Goal: Information Seeking & Learning: Learn about a topic

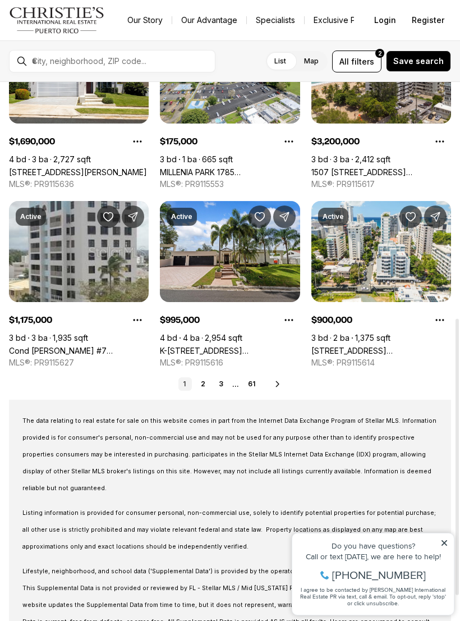
scroll to position [461, 0]
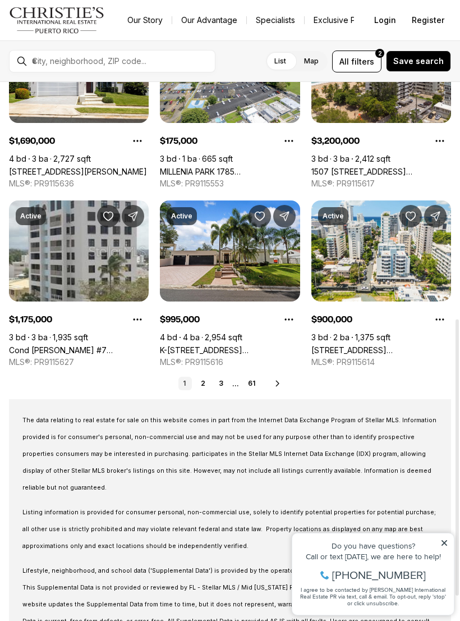
click at [202, 381] on link "2" at bounding box center [202, 383] width 13 height 13
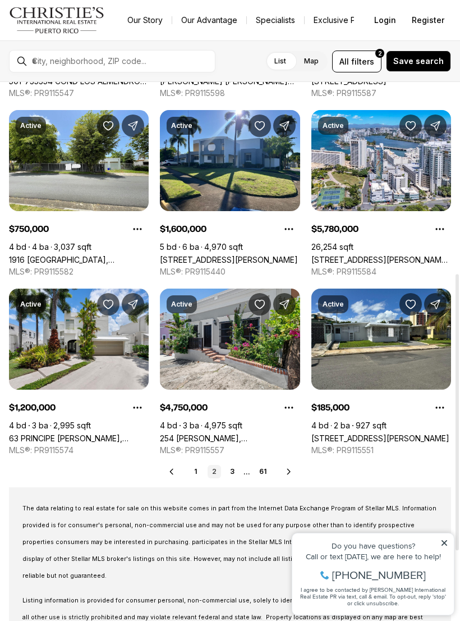
scroll to position [373, 0]
click at [236, 465] on link "3" at bounding box center [232, 471] width 13 height 13
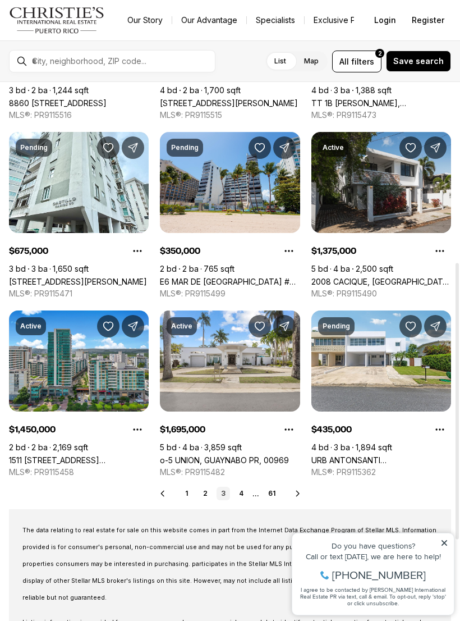
scroll to position [352, 0]
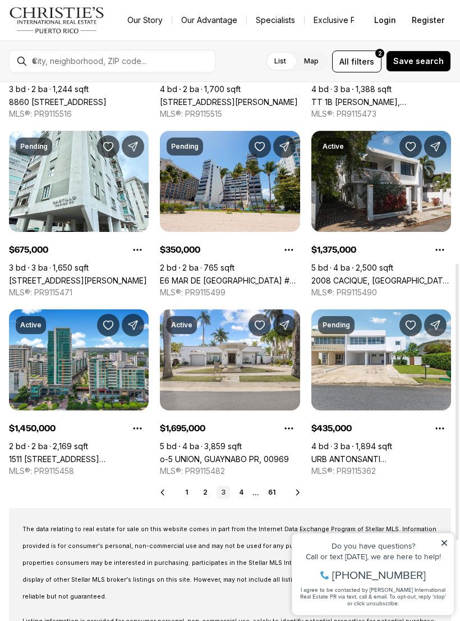
click at [237, 493] on link "4" at bounding box center [241, 492] width 13 height 13
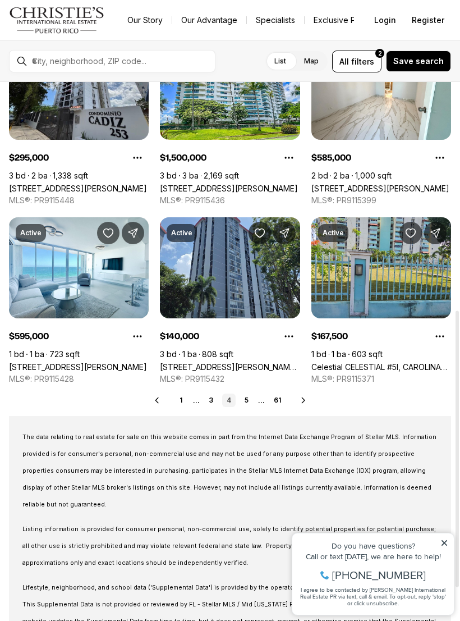
scroll to position [444, 0]
click at [247, 394] on link "5" at bounding box center [246, 400] width 13 height 13
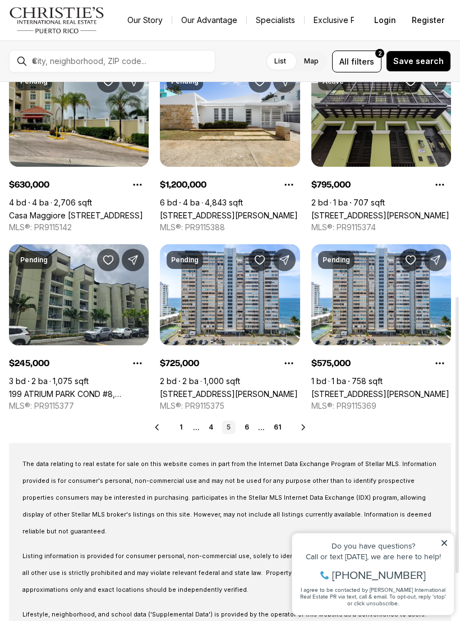
scroll to position [417, 0]
click at [247, 420] on link "6" at bounding box center [246, 426] width 13 height 13
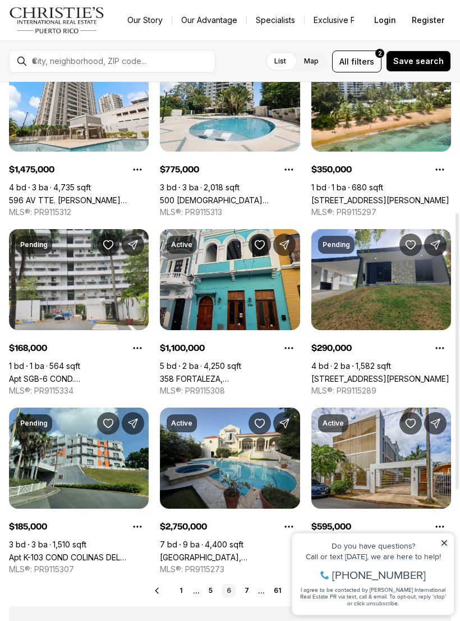
scroll to position [254, 0]
click at [241, 374] on link "358 FORTALEZA, SAN JUAN PR, 00901" at bounding box center [230, 379] width 140 height 10
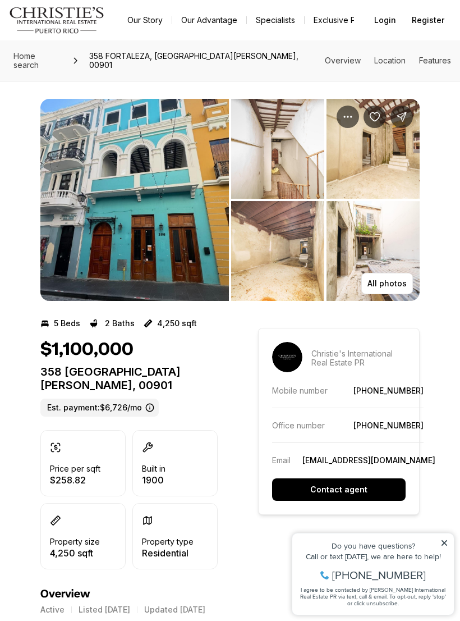
click at [78, 264] on img "View image gallery" at bounding box center [134, 200] width 189 height 202
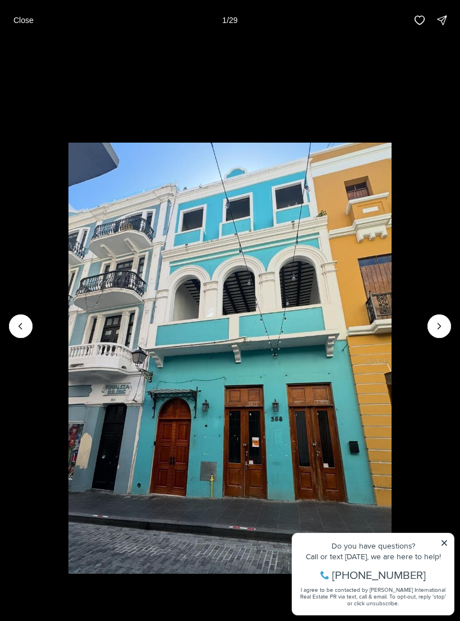
click at [451, 326] on li "1 of 29" at bounding box center [230, 325] width 460 height 571
click at [436, 322] on icon "Next slide" at bounding box center [439, 326] width 11 height 11
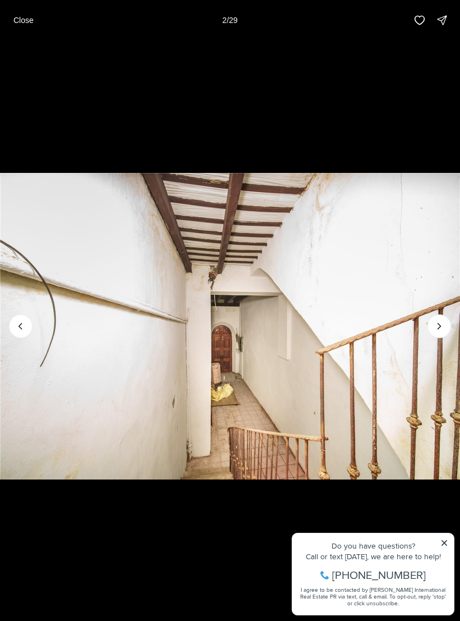
click at [449, 326] on button "Next slide" at bounding box center [440, 326] width 24 height 24
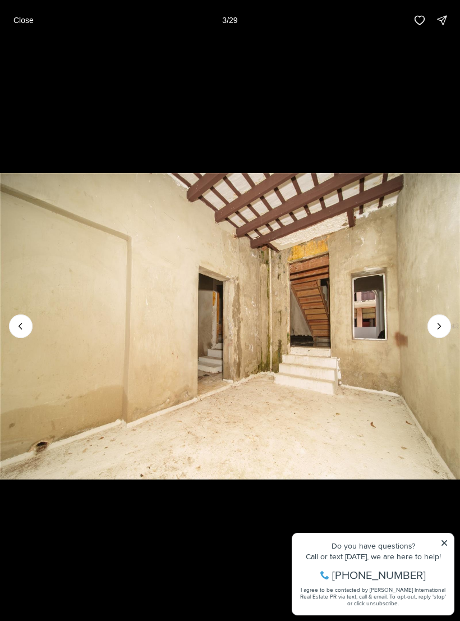
click at [438, 317] on button "Next slide" at bounding box center [440, 326] width 24 height 24
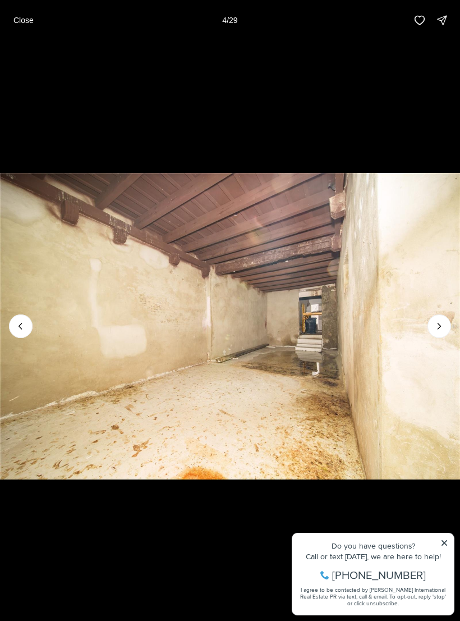
click at [437, 327] on icon "Next slide" at bounding box center [439, 326] width 11 height 11
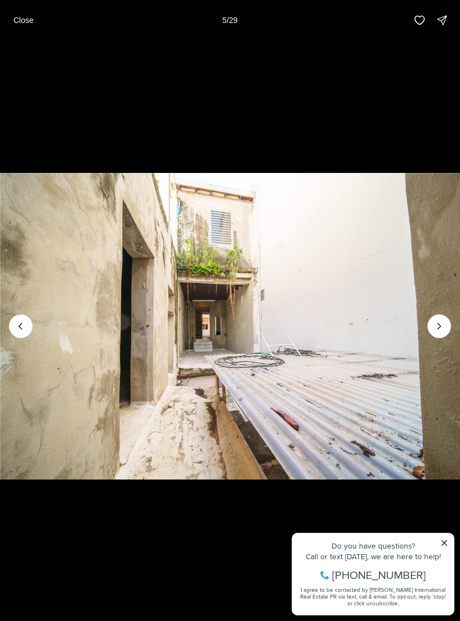
click at [442, 321] on icon "Next slide" at bounding box center [439, 326] width 11 height 11
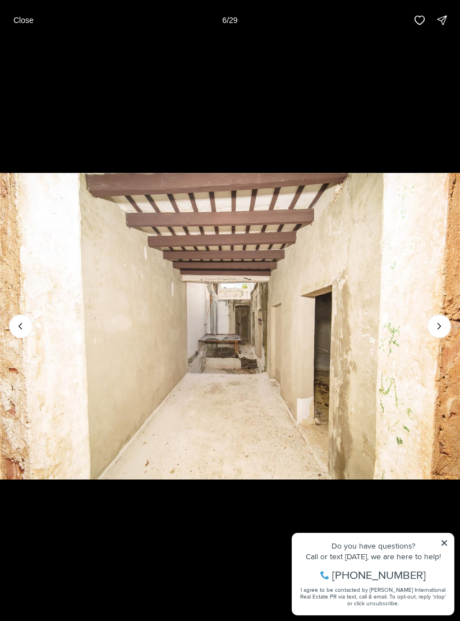
click at [439, 321] on icon "Next slide" at bounding box center [439, 326] width 11 height 11
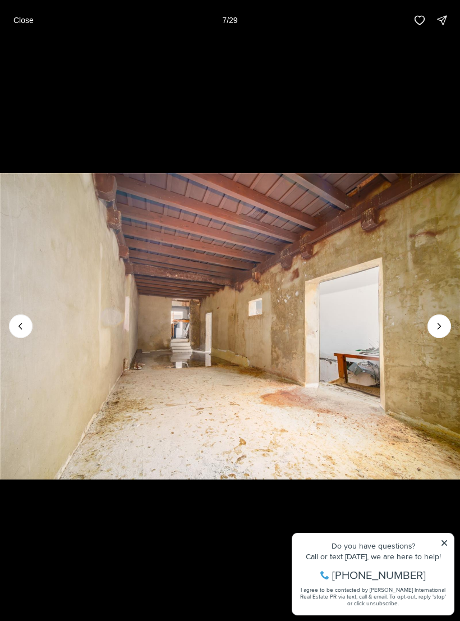
click at [458, 321] on img "7 of 29" at bounding box center [230, 326] width 460 height 435
click at [445, 322] on button "Next slide" at bounding box center [440, 326] width 24 height 24
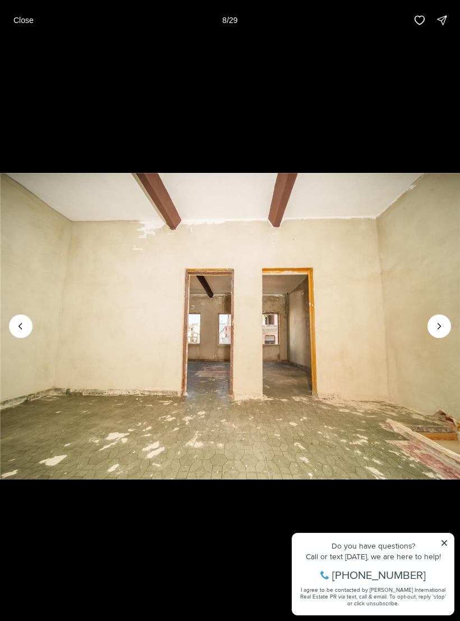
click at [449, 316] on img "8 of 29" at bounding box center [230, 326] width 460 height 435
click at [436, 326] on icon "Next slide" at bounding box center [439, 326] width 11 height 11
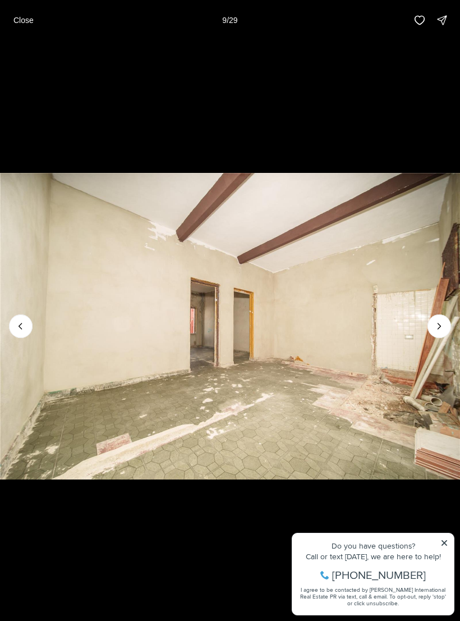
click at [441, 324] on icon "Next slide" at bounding box center [439, 326] width 11 height 11
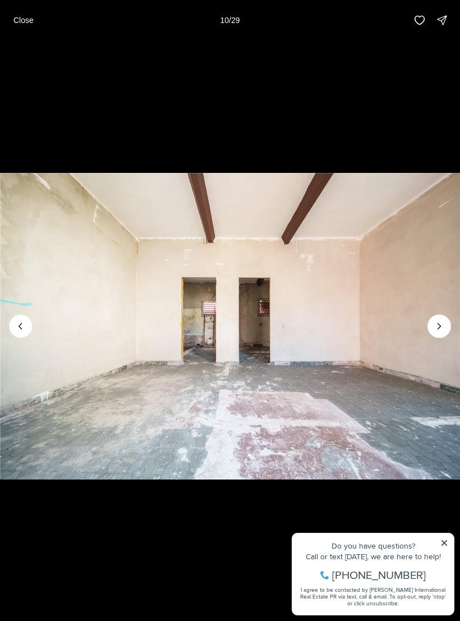
click at [442, 322] on icon "Next slide" at bounding box center [439, 326] width 11 height 11
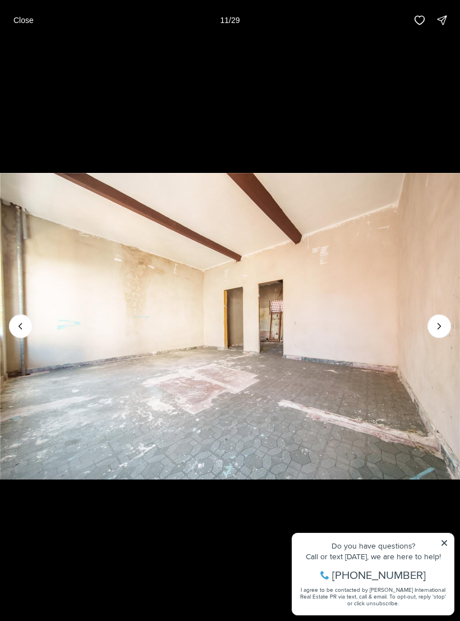
click at [443, 322] on icon "Next slide" at bounding box center [439, 326] width 11 height 11
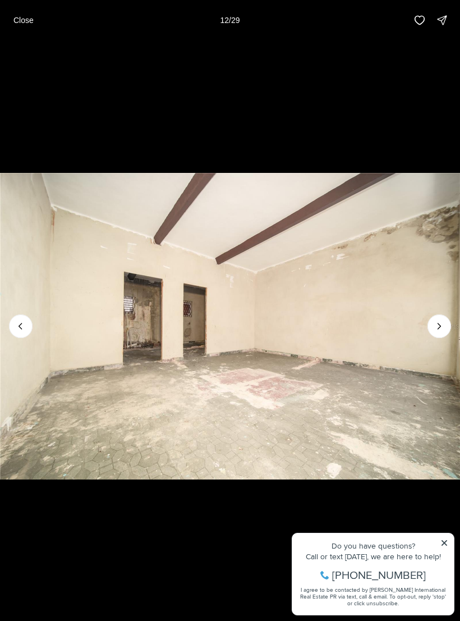
click at [444, 322] on icon "Next slide" at bounding box center [439, 326] width 11 height 11
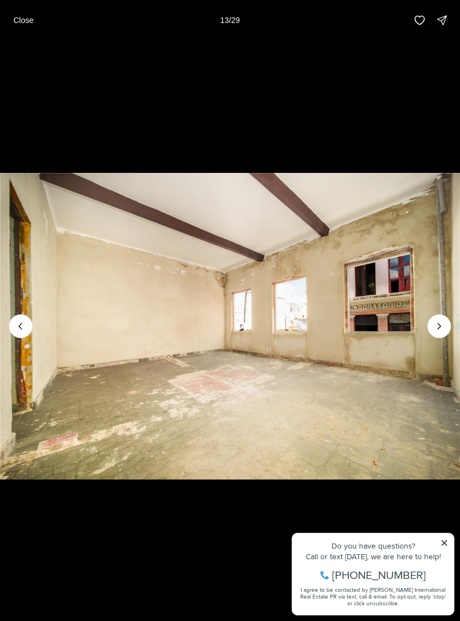
click at [445, 322] on icon "Next slide" at bounding box center [439, 326] width 11 height 11
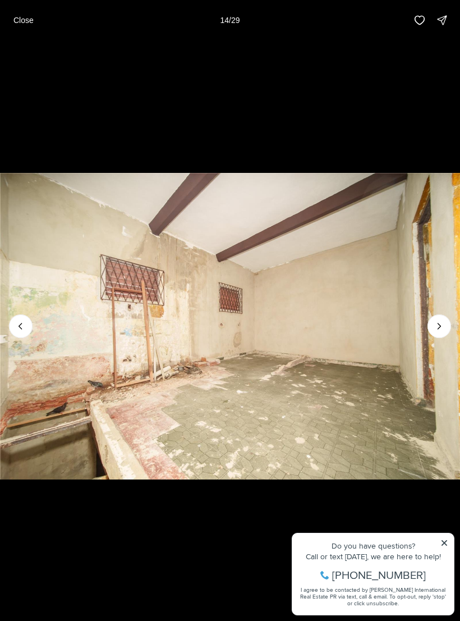
click at [444, 325] on icon "Next slide" at bounding box center [439, 326] width 11 height 11
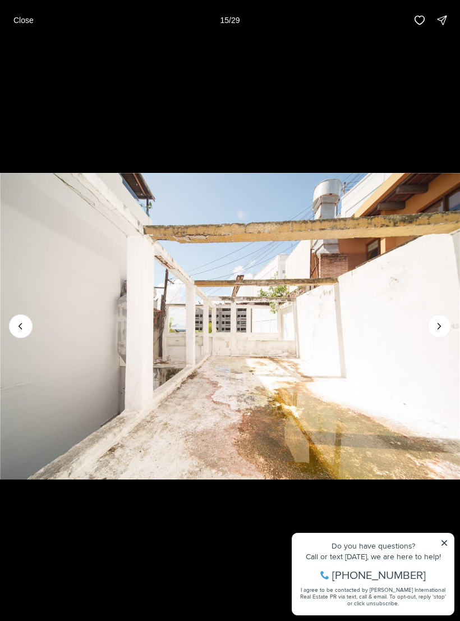
click at [445, 324] on icon "Next slide" at bounding box center [439, 326] width 11 height 11
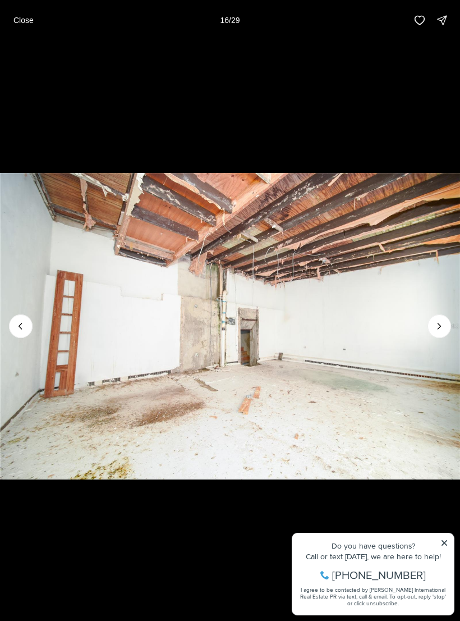
click at [444, 326] on icon "Next slide" at bounding box center [439, 326] width 11 height 11
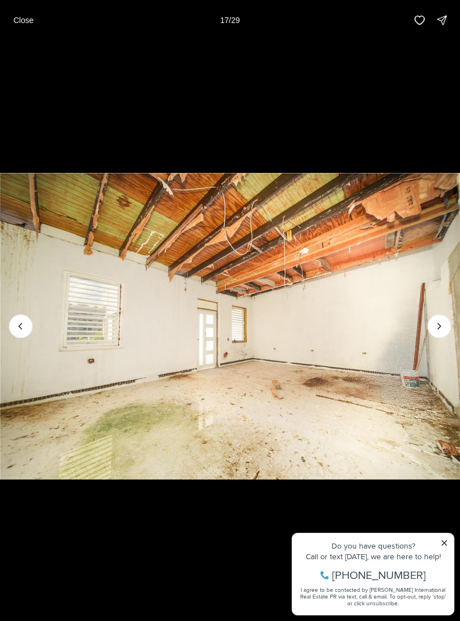
click at [445, 324] on icon "Next slide" at bounding box center [439, 326] width 11 height 11
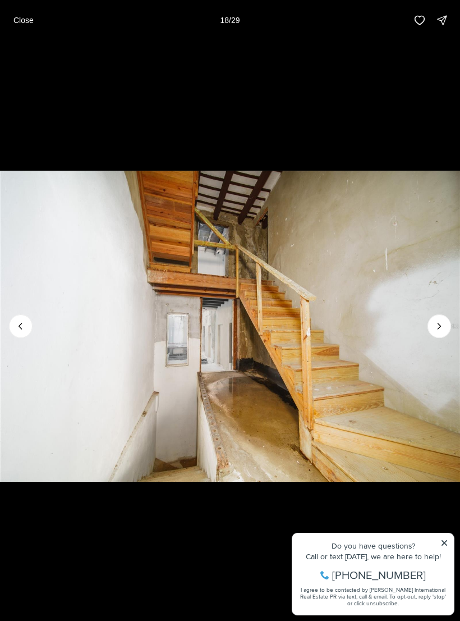
click at [445, 325] on icon "Next slide" at bounding box center [439, 326] width 11 height 11
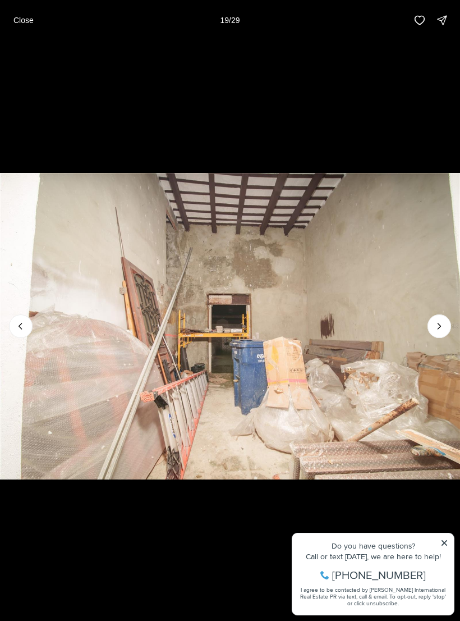
click at [444, 324] on icon "Next slide" at bounding box center [439, 326] width 11 height 11
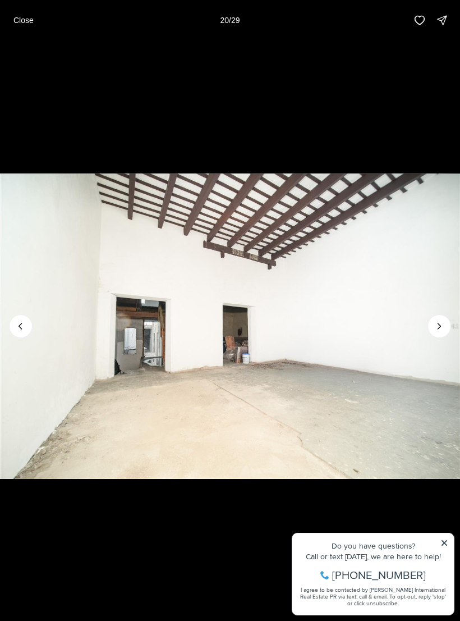
click at [444, 326] on icon "Next slide" at bounding box center [439, 326] width 11 height 11
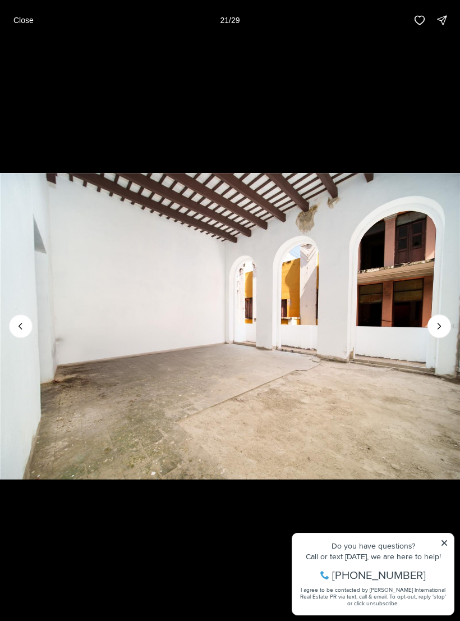
click at [445, 324] on icon "Next slide" at bounding box center [439, 326] width 11 height 11
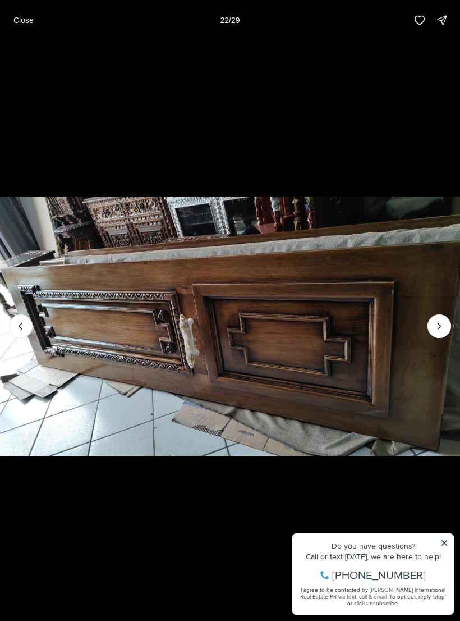
click at [445, 326] on icon "Next slide" at bounding box center [439, 326] width 11 height 11
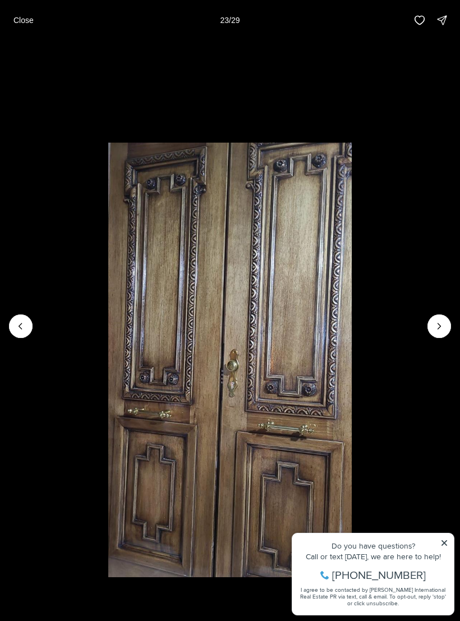
click at [441, 326] on icon "Next slide" at bounding box center [439, 326] width 11 height 11
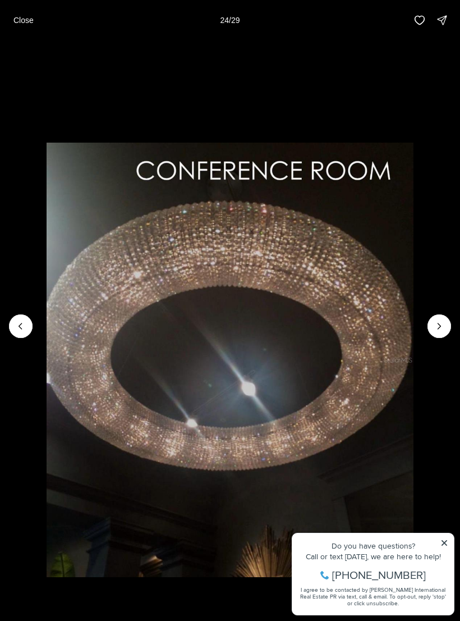
click at [444, 322] on icon "Next slide" at bounding box center [439, 326] width 11 height 11
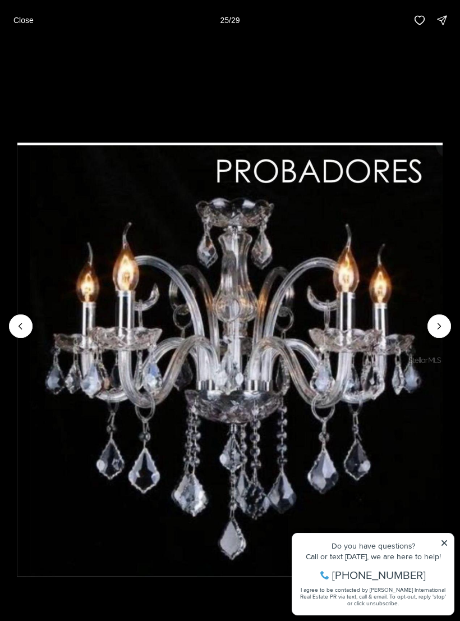
click at [443, 323] on icon "Next slide" at bounding box center [439, 326] width 11 height 11
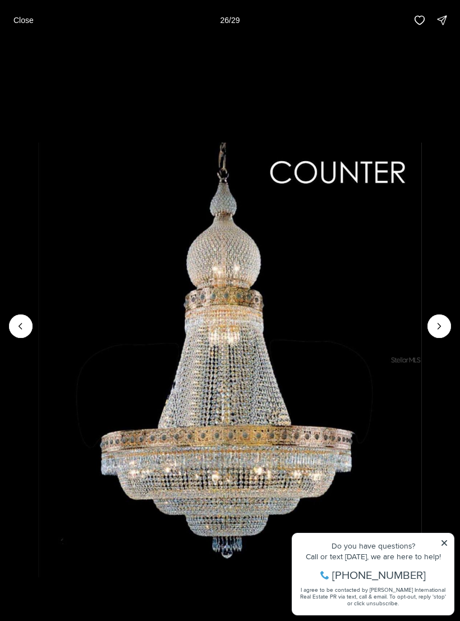
click at [443, 322] on icon "Next slide" at bounding box center [439, 326] width 11 height 11
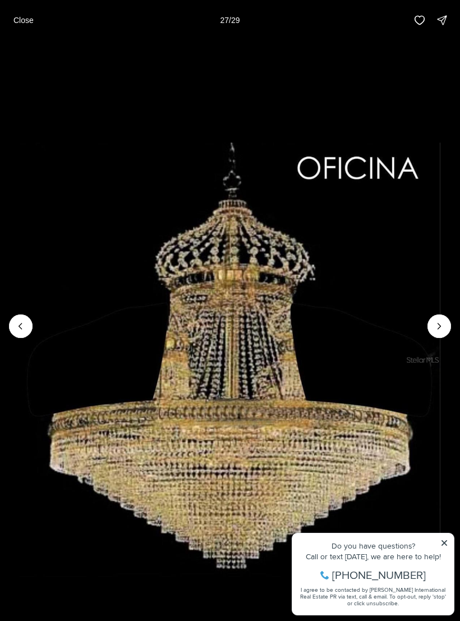
click at [442, 321] on icon "Next slide" at bounding box center [439, 326] width 11 height 11
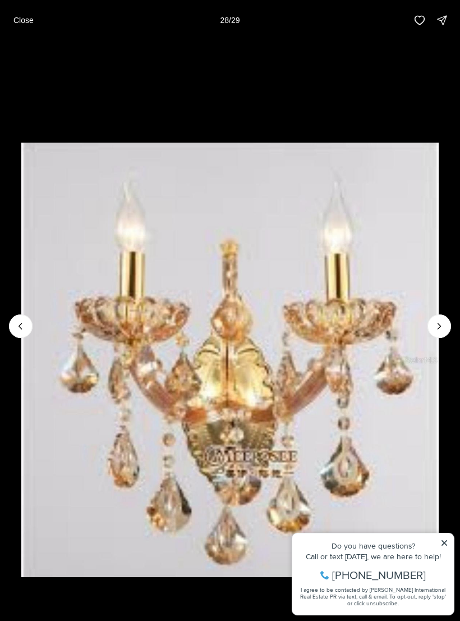
click at [442, 324] on icon "Next slide" at bounding box center [439, 326] width 11 height 11
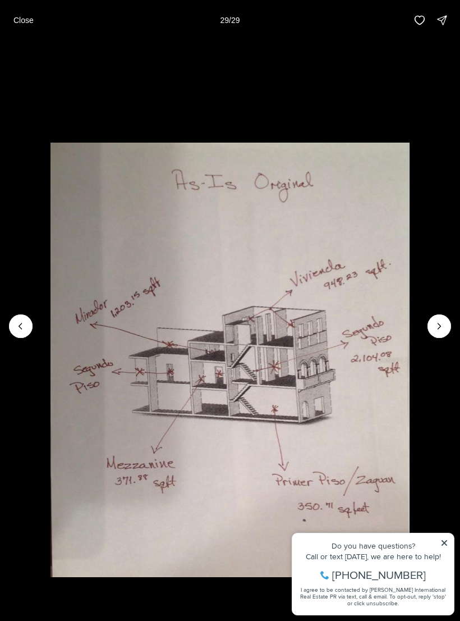
click at [441, 324] on div at bounding box center [440, 326] width 24 height 24
click at [451, 539] on li "29 of 29" at bounding box center [230, 325] width 460 height 571
click at [447, 536] on li "29 of 29" at bounding box center [230, 325] width 460 height 571
click at [444, 534] on li "29 of 29" at bounding box center [230, 325] width 460 height 571
click at [444, 324] on div at bounding box center [440, 326] width 24 height 24
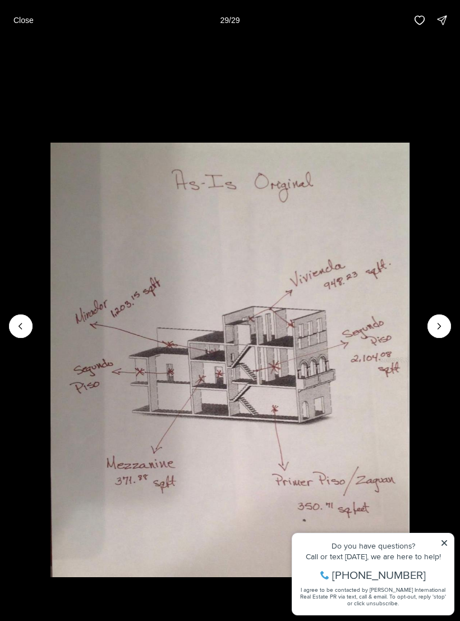
click at [442, 327] on div at bounding box center [440, 326] width 24 height 24
click at [21, 329] on icon "Previous slide" at bounding box center [20, 326] width 3 height 6
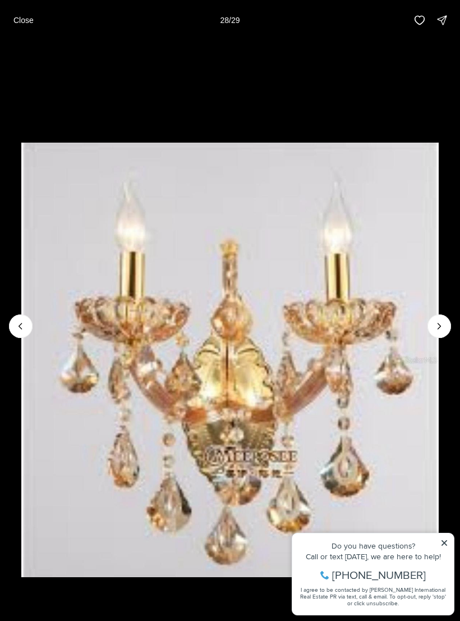
click at [438, 328] on icon "Next slide" at bounding box center [439, 326] width 11 height 11
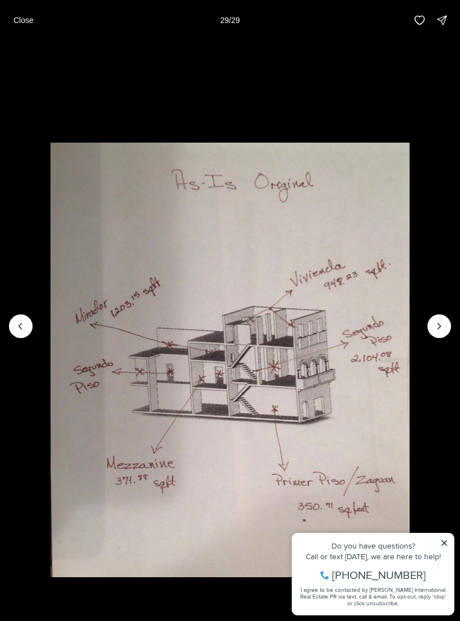
click at [29, 26] on button "Close" at bounding box center [24, 20] width 34 height 22
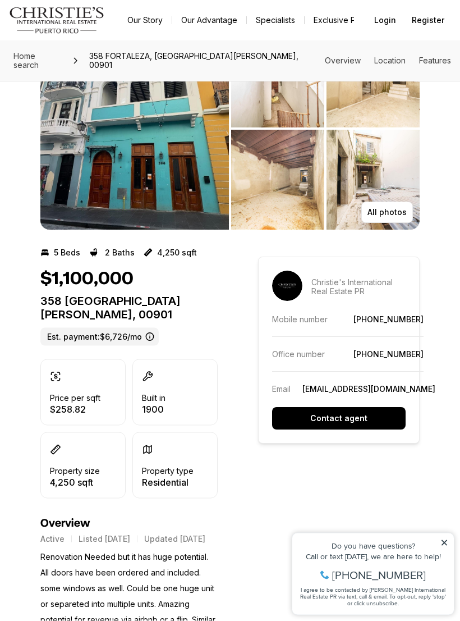
scroll to position [63, 0]
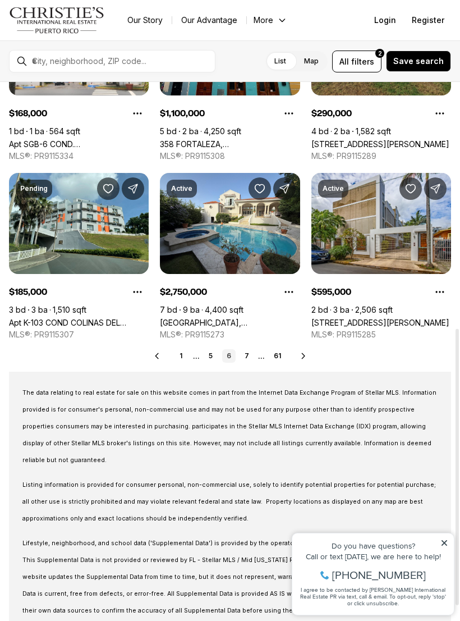
scroll to position [492, 0]
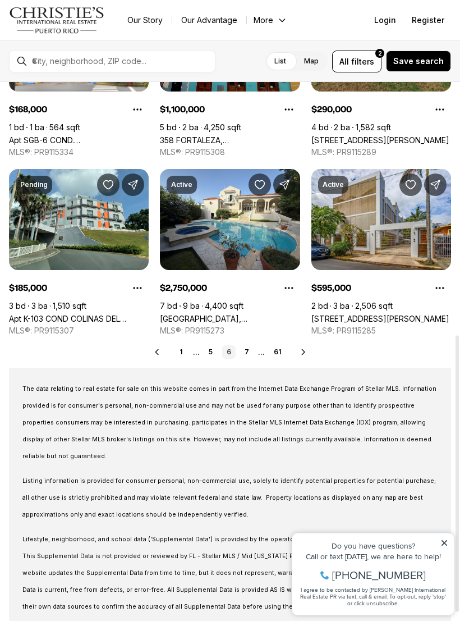
click at [307, 348] on icon at bounding box center [303, 352] width 9 height 9
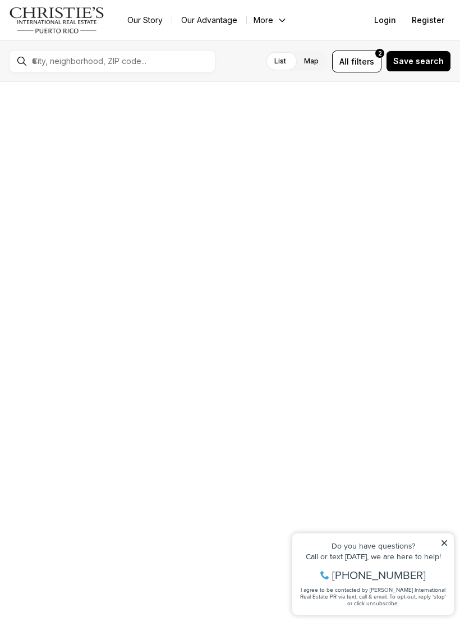
scroll to position [158, 0]
click at [298, 350] on div at bounding box center [230, 356] width 140 height 52
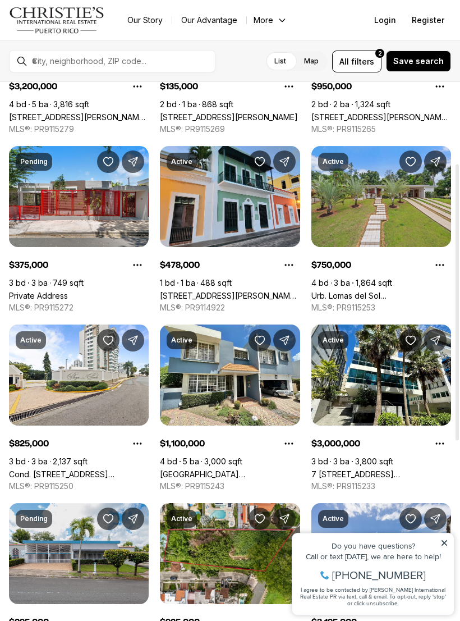
click at [259, 291] on link "315 LUNA N #2-B, OLD SAN JUAN PR, 00901" at bounding box center [230, 296] width 140 height 10
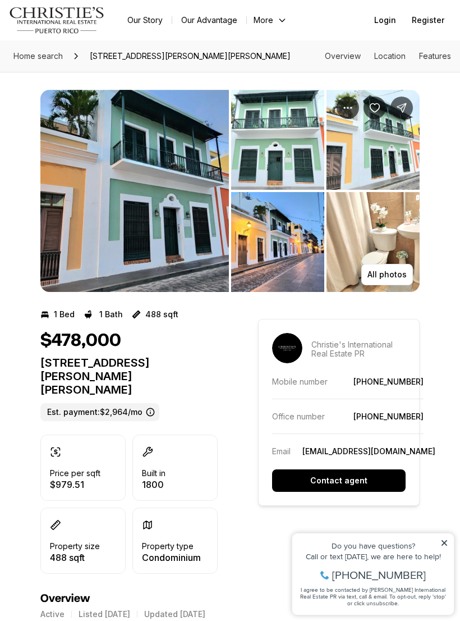
click at [189, 242] on img "View image gallery" at bounding box center [134, 191] width 189 height 202
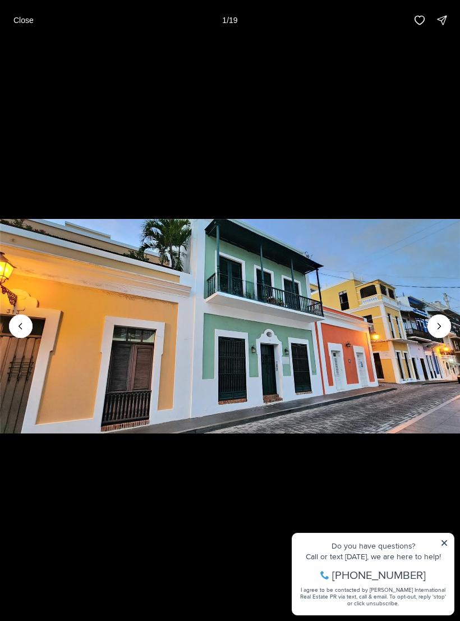
click at [22, 20] on p "Close" at bounding box center [23, 20] width 20 height 9
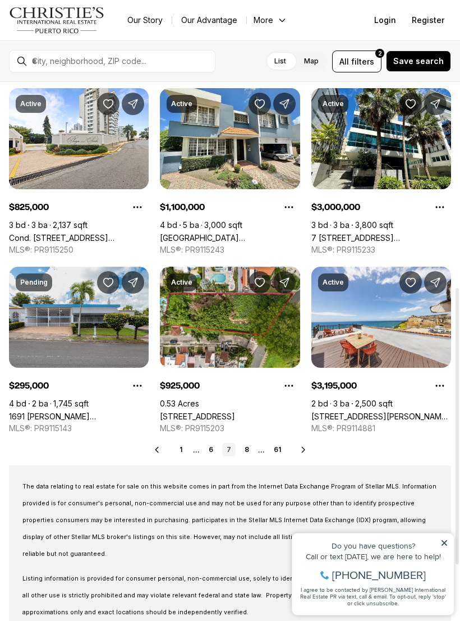
scroll to position [400, 0]
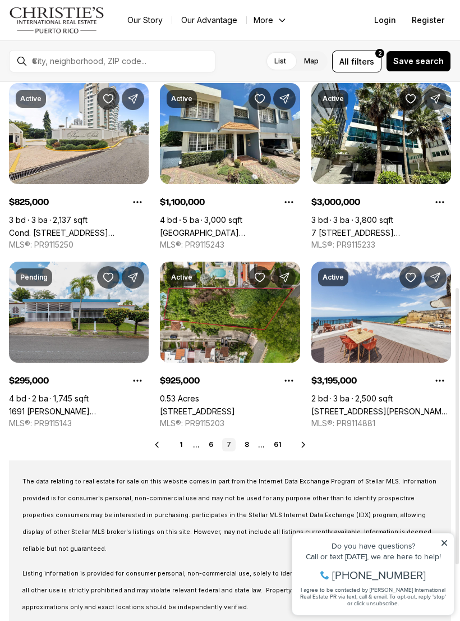
click at [307, 440] on icon at bounding box center [303, 444] width 9 height 9
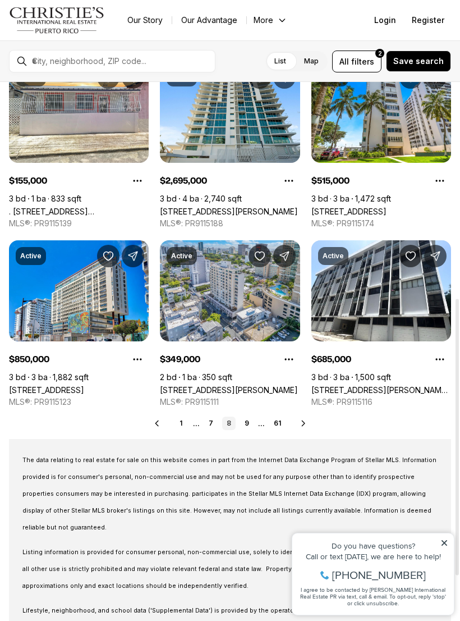
scroll to position [421, 0]
click at [303, 423] on icon at bounding box center [303, 423] width 9 height 9
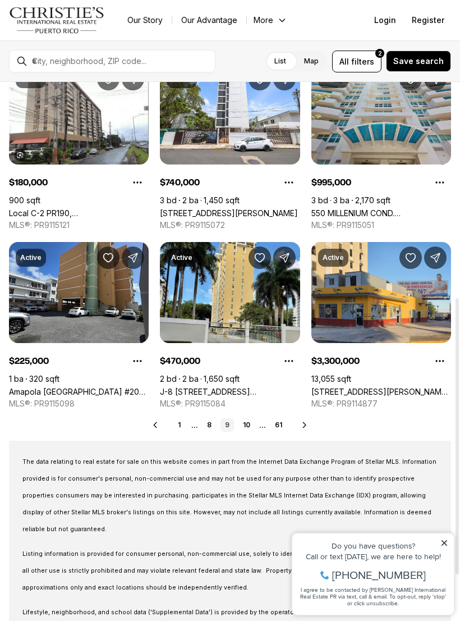
scroll to position [419, 0]
click at [309, 420] on div "Prev 1 ... 8 9 10 ... 61 Next" at bounding box center [230, 424] width 442 height 13
click at [309, 421] on div "Prev 1 ... 8 9 10 ... 61 Next" at bounding box center [230, 424] width 442 height 13
click at [308, 427] on icon at bounding box center [304, 424] width 9 height 9
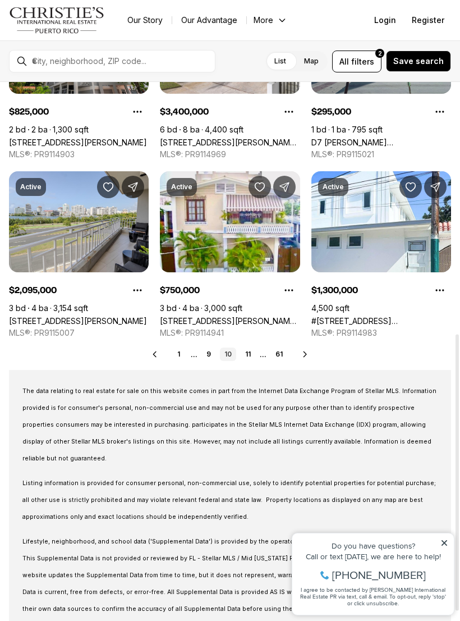
scroll to position [490, 0]
click at [305, 351] on icon at bounding box center [305, 354] width 9 height 9
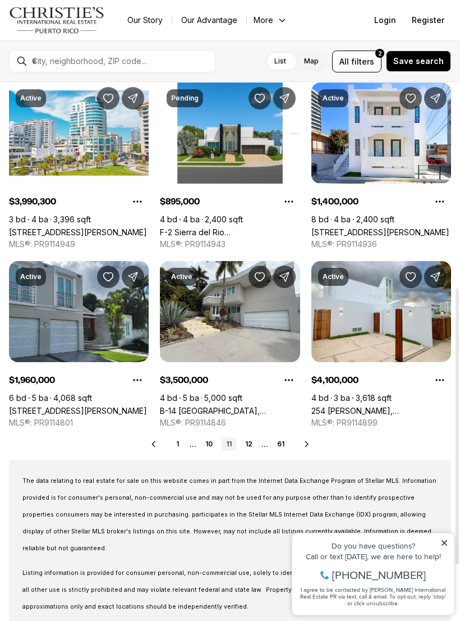
scroll to position [400, 0]
click at [249, 440] on link "12" at bounding box center [249, 443] width 16 height 13
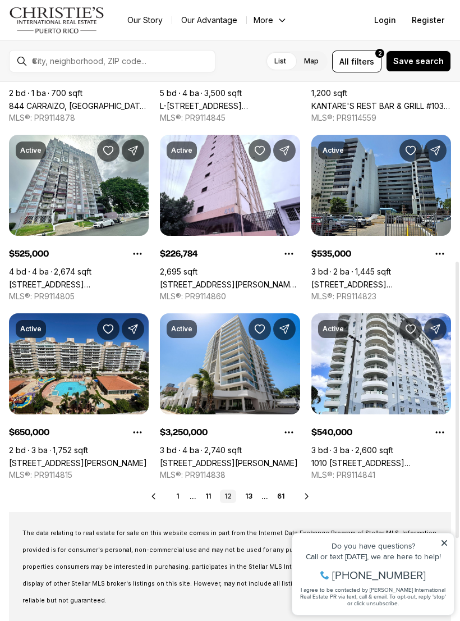
scroll to position [349, 0]
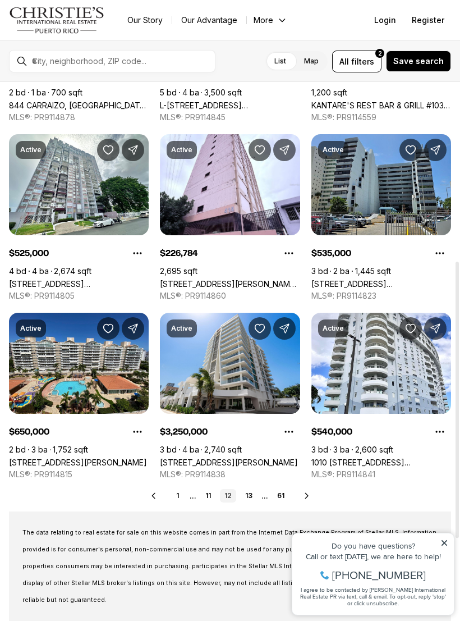
click at [247, 487] on div "Real Estate & Homes for Sale 723 results Newest Active $498,000 5 bd 3 ba 2,180…" at bounding box center [230, 277] width 460 height 1088
click at [250, 493] on link "13" at bounding box center [249, 495] width 16 height 13
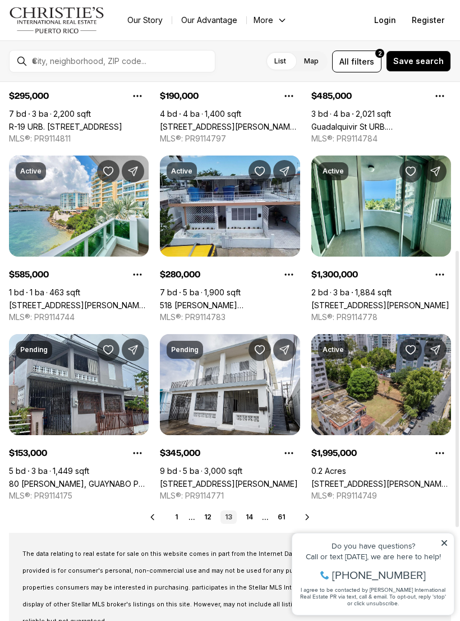
scroll to position [328, 0]
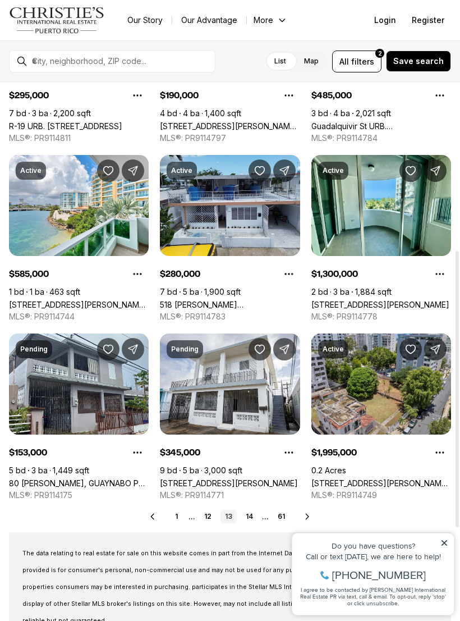
click at [253, 512] on link "14" at bounding box center [249, 516] width 16 height 13
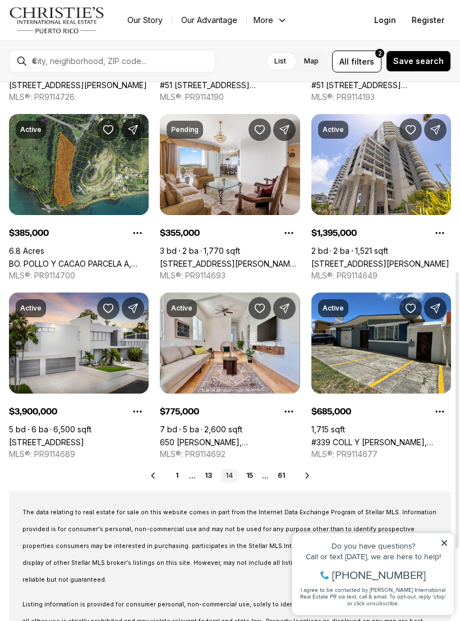
scroll to position [369, 0]
click at [285, 478] on link "61" at bounding box center [281, 475] width 16 height 13
